Goal: Information Seeking & Learning: Learn about a topic

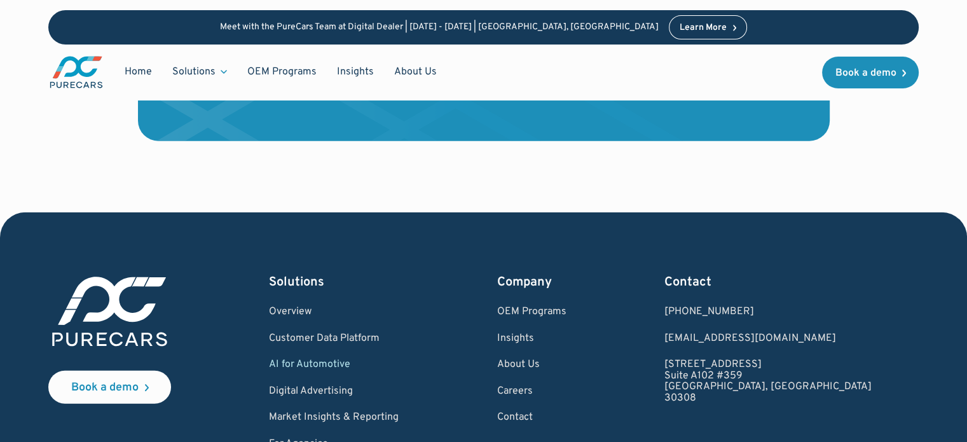
scroll to position [2989, 0]
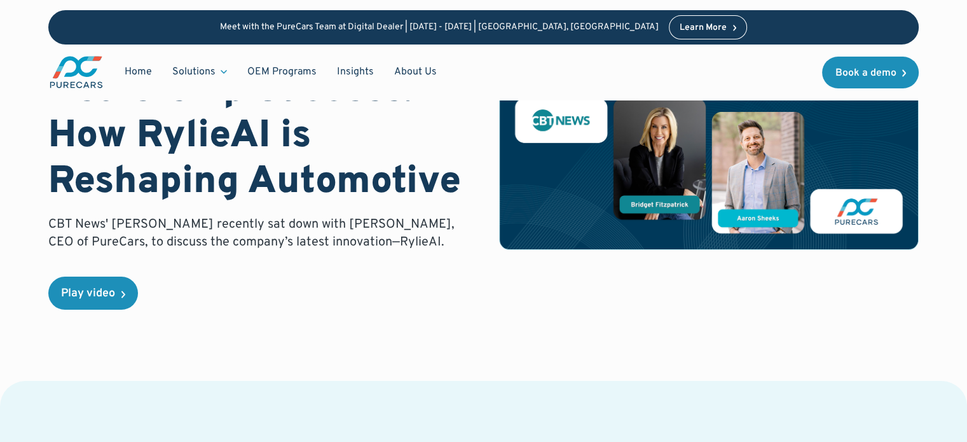
scroll to position [64, 0]
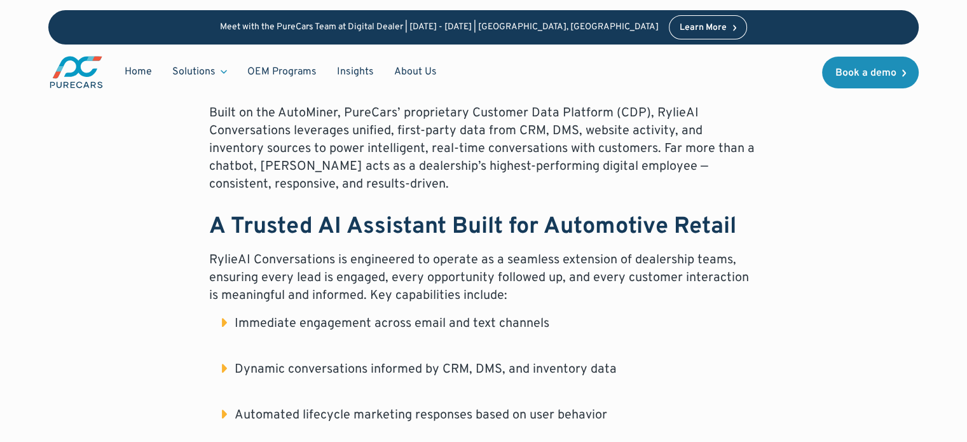
scroll to position [763, 0]
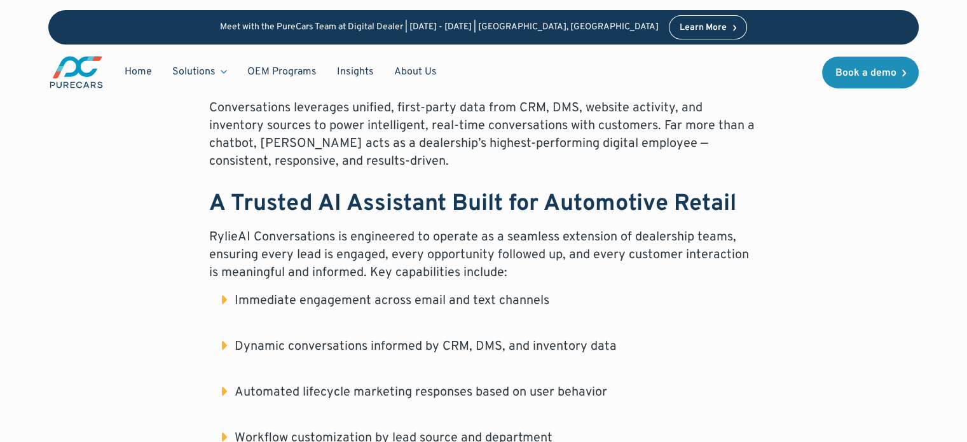
click at [396, 292] on li "Immediate engagement across email and text channels" at bounding box center [490, 310] width 537 height 36
click at [394, 292] on li "Immediate engagement across email and text channels" at bounding box center [490, 310] width 537 height 36
click at [403, 270] on div "Atlanta, GA – July 18th — PureCars, a leading provider of automotive marketing …" at bounding box center [483, 406] width 549 height 884
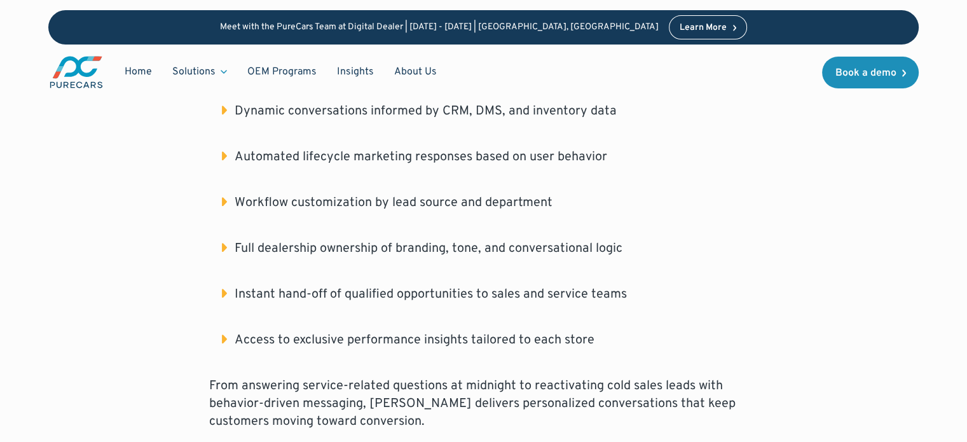
scroll to position [1081, 0]
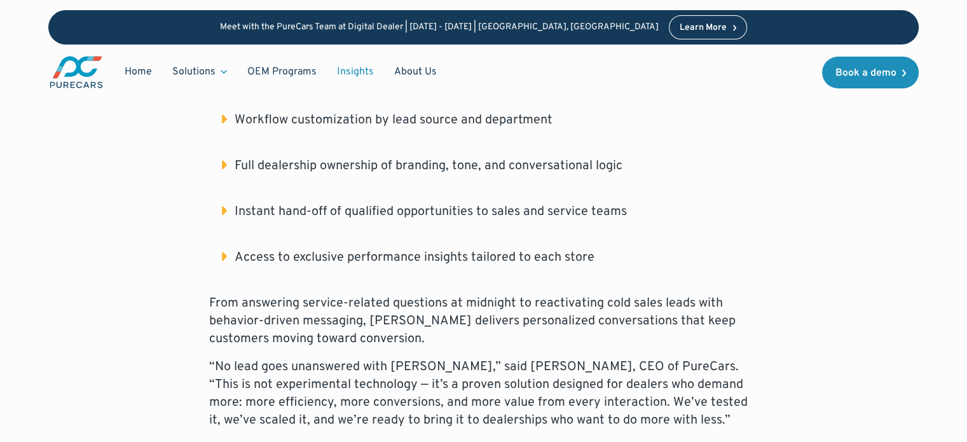
click at [349, 71] on link "Insights" at bounding box center [355, 72] width 57 height 24
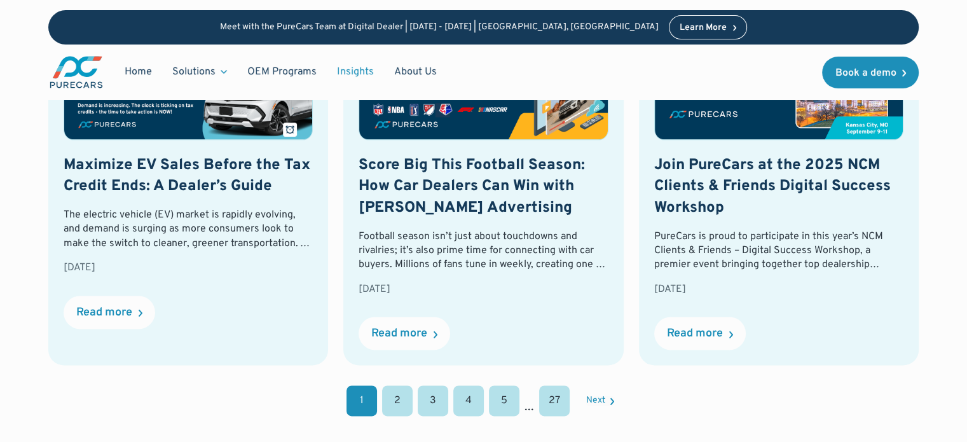
scroll to position [1526, 0]
